Goal: Information Seeking & Learning: Learn about a topic

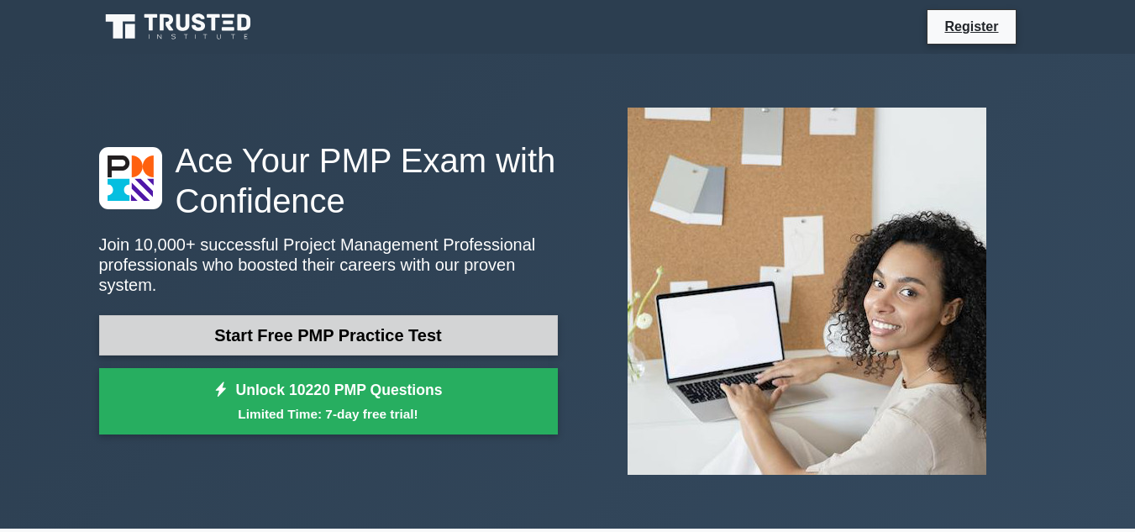
click at [435, 322] on link "Start Free PMP Practice Test" at bounding box center [328, 335] width 459 height 40
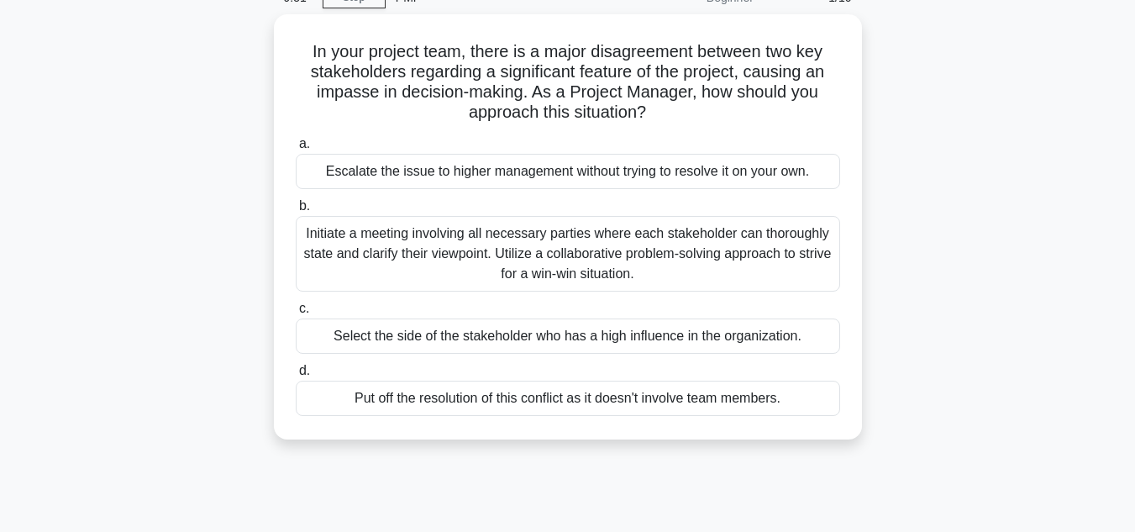
scroll to position [85, 0]
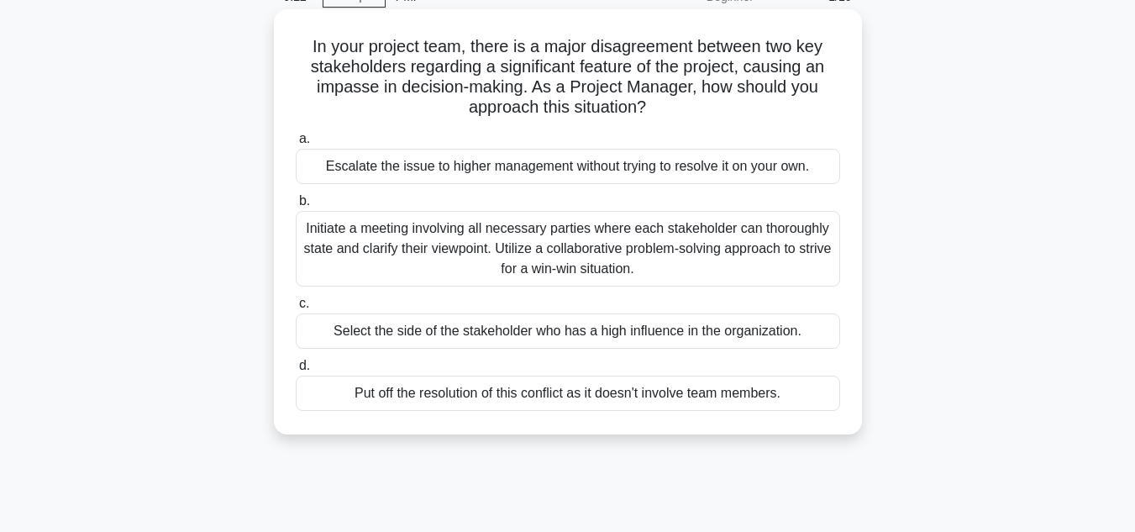
click at [672, 402] on div "Put off the resolution of this conflict as it doesn't involve team members." at bounding box center [568, 393] width 545 height 35
click at [296, 371] on input "d. Put off the resolution of this conflict as it doesn't involve team members." at bounding box center [296, 366] width 0 height 11
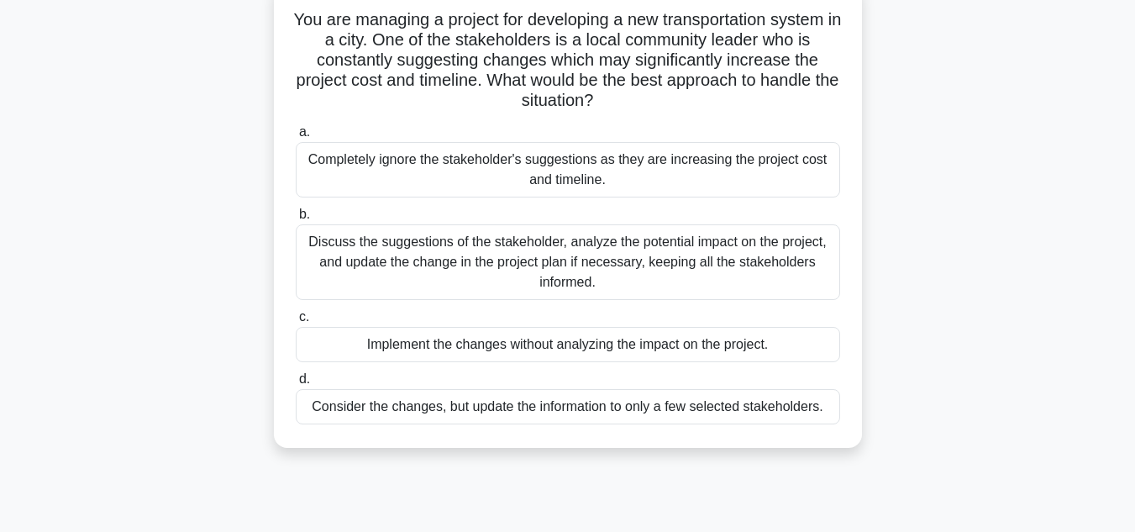
scroll to position [117, 0]
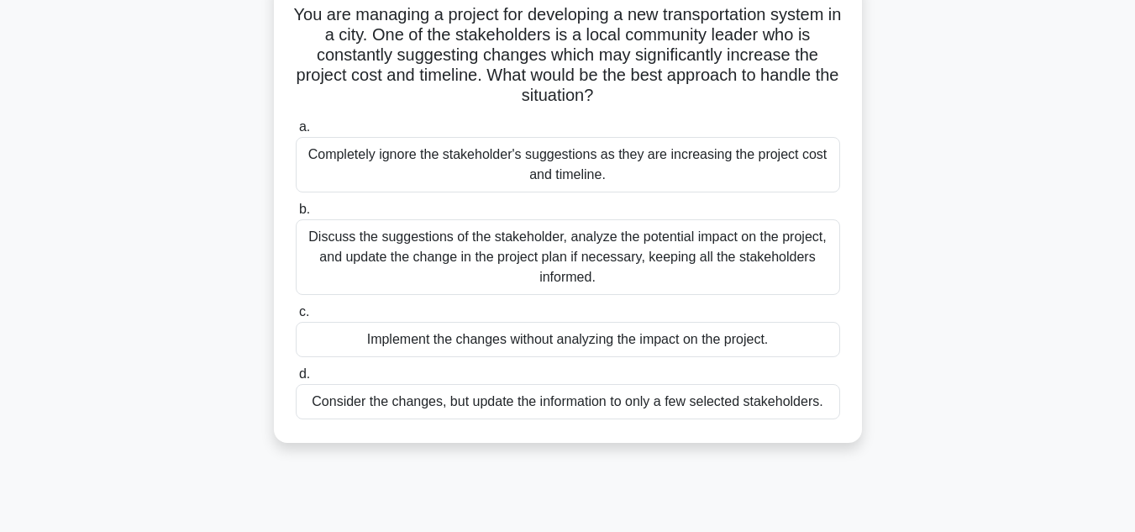
click at [648, 273] on div "Discuss the suggestions of the stakeholder, analyze the potential impact on the…" at bounding box center [568, 257] width 545 height 76
click at [296, 215] on input "b. Discuss the suggestions of the stakeholder, analyze the potential impact on …" at bounding box center [296, 209] width 0 height 11
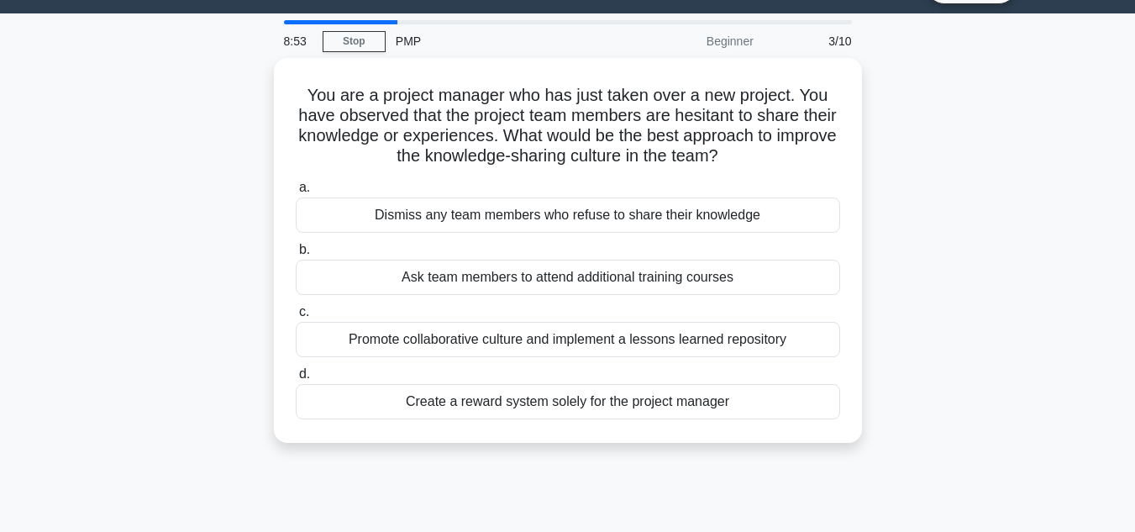
scroll to position [0, 0]
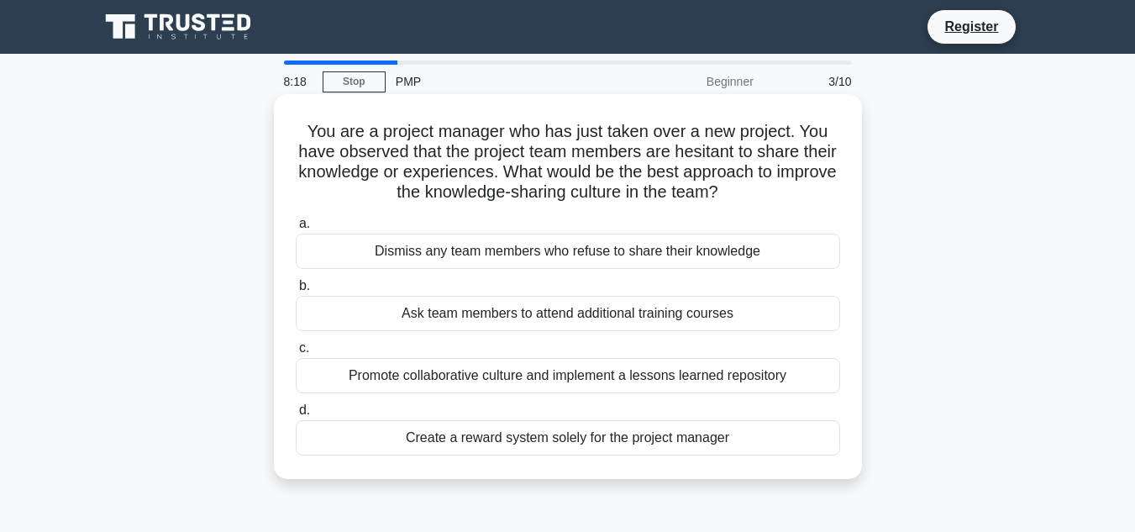
click at [713, 370] on div "Promote collaborative culture and implement a lessons learned repository" at bounding box center [568, 375] width 545 height 35
click at [296, 354] on input "c. Promote collaborative culture and implement a lessons learned repository" at bounding box center [296, 348] width 0 height 11
